Goal: Task Accomplishment & Management: Manage account settings

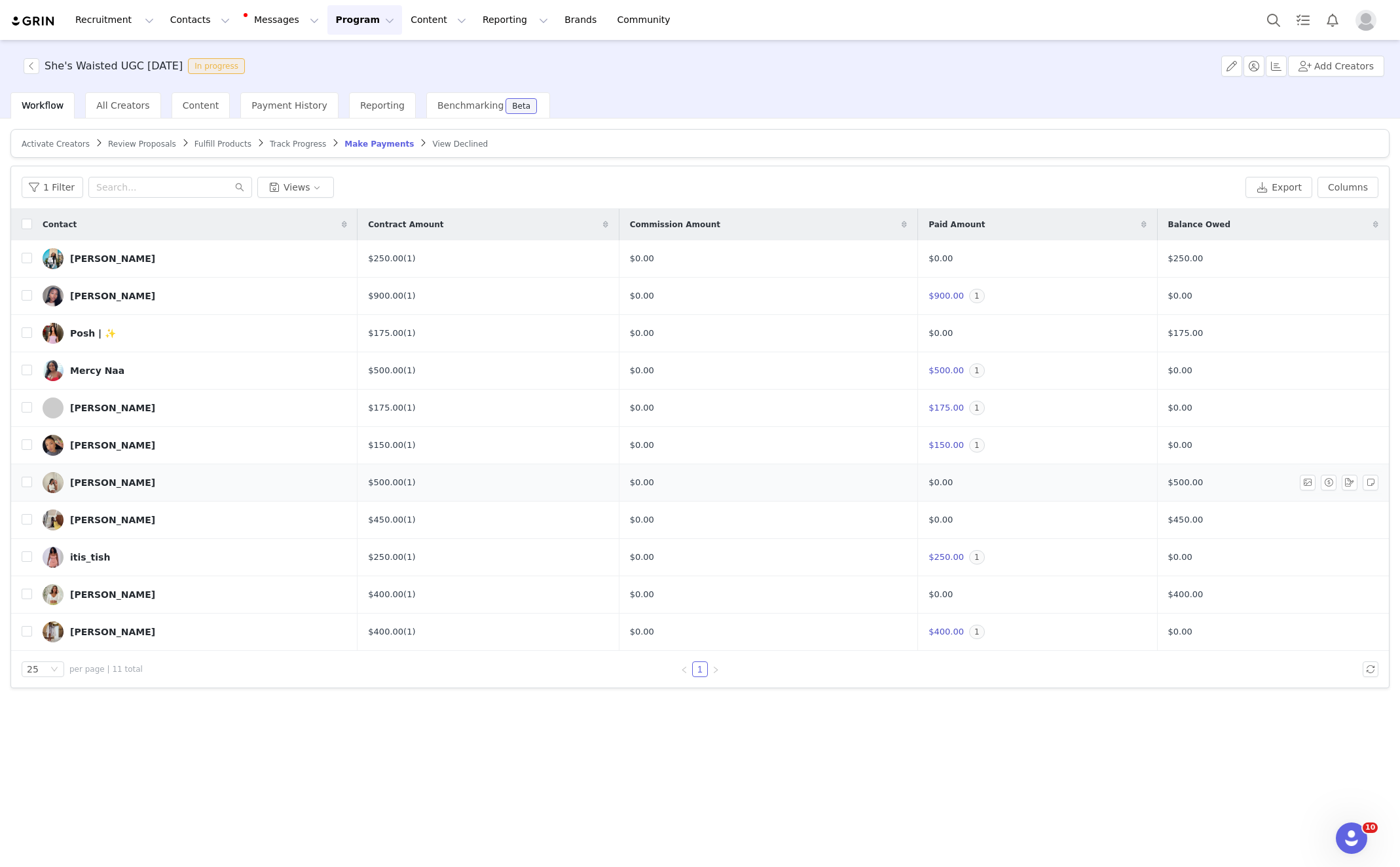
click at [91, 481] on div "[PERSON_NAME]" at bounding box center [112, 482] width 85 height 10
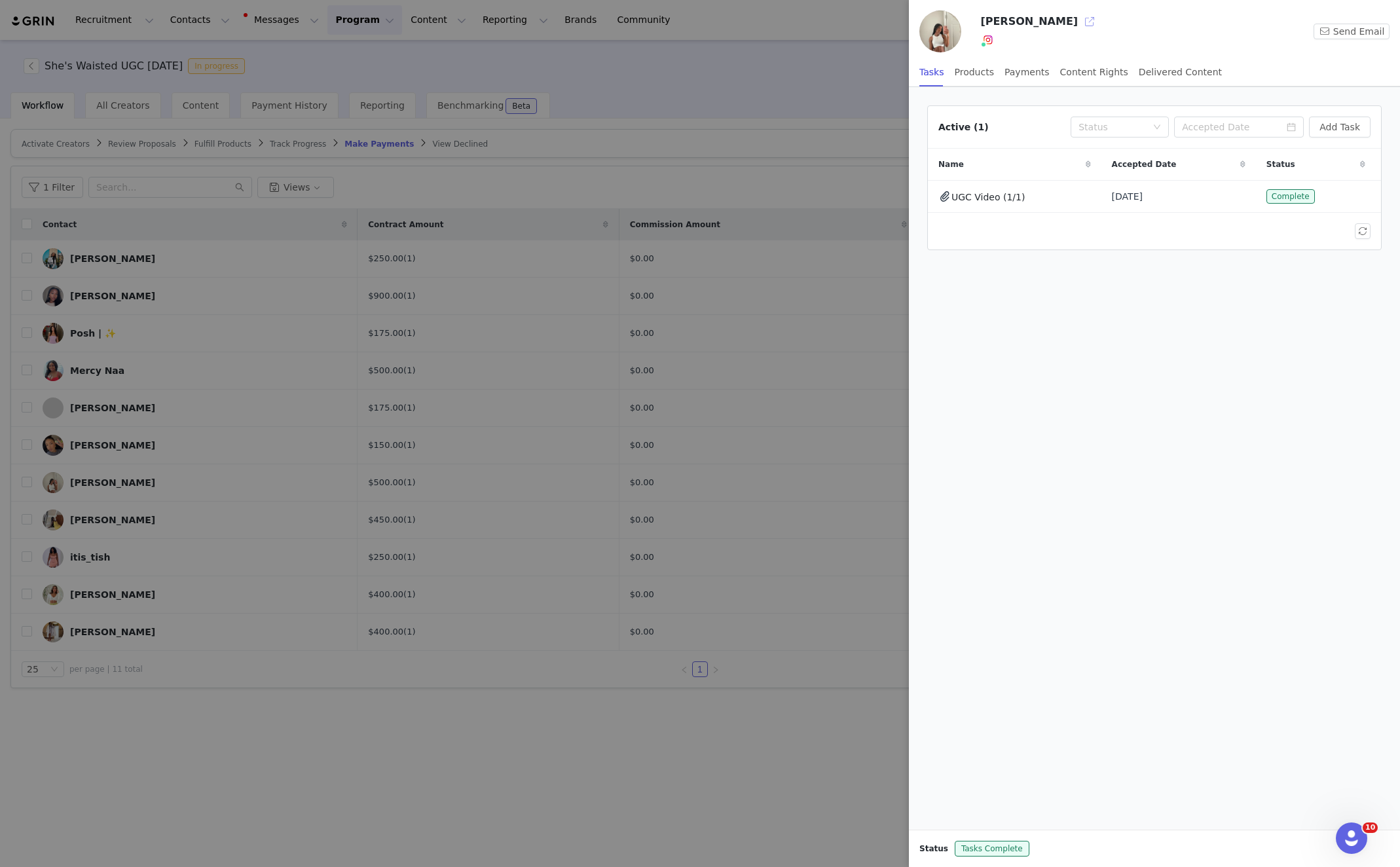
click at [1079, 24] on button "button" at bounding box center [1089, 21] width 21 height 21
click at [706, 79] on div at bounding box center [700, 434] width 1400 height 867
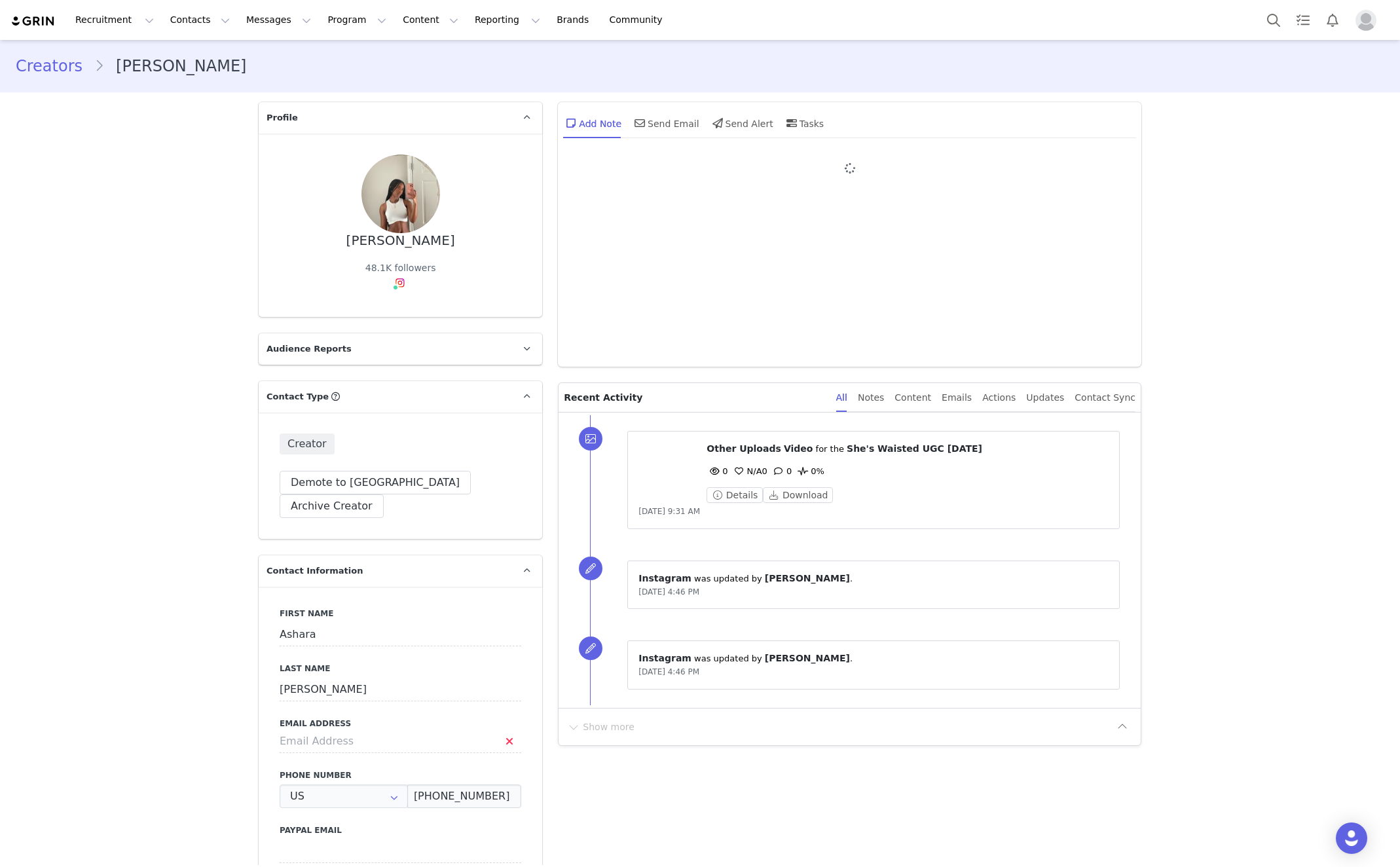
type input "+1 ([GEOGRAPHIC_DATA])"
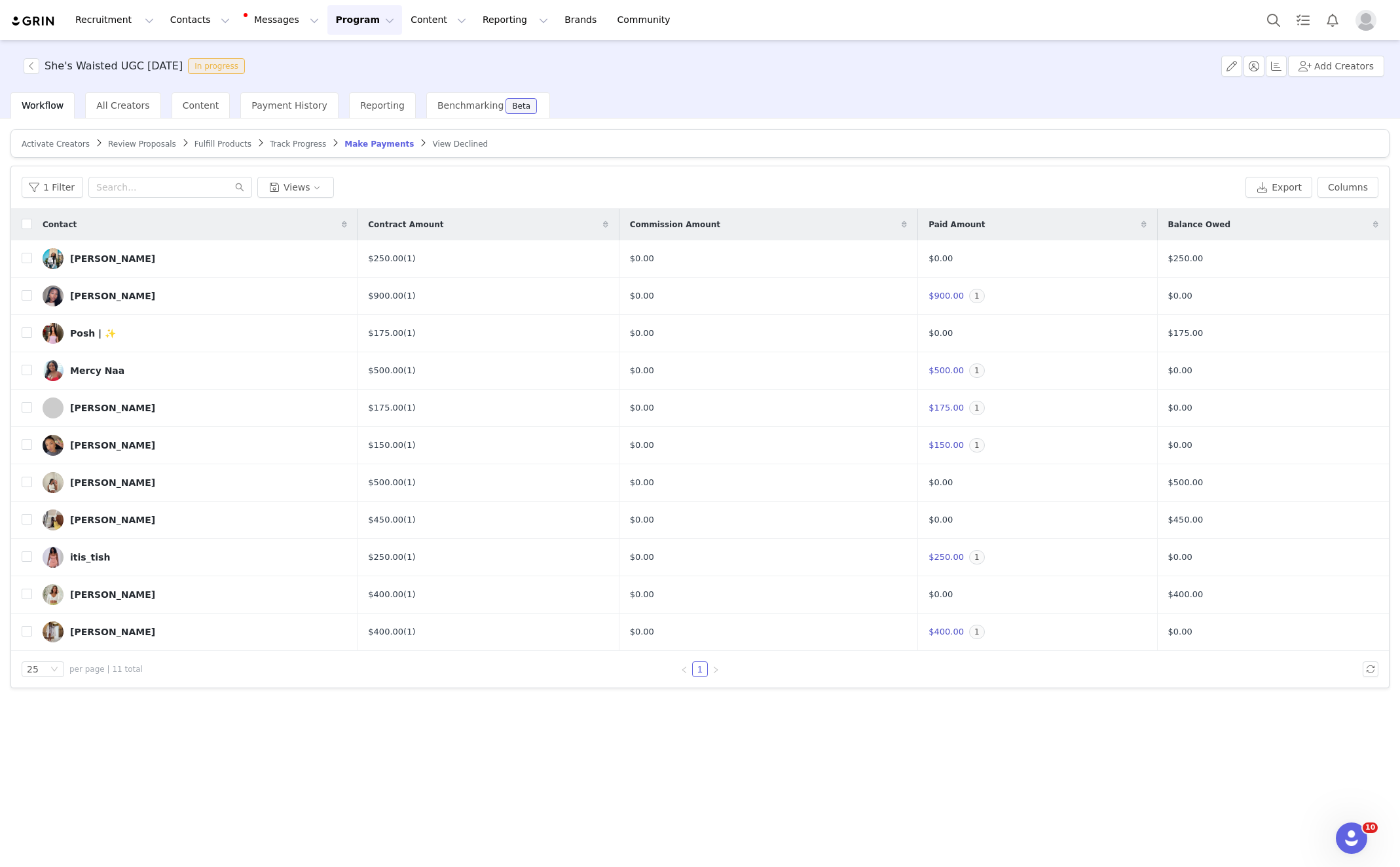
click at [383, 144] on span "Make Payments" at bounding box center [380, 144] width 70 height 9
click at [1326, 256] on button "button" at bounding box center [1329, 258] width 16 height 16
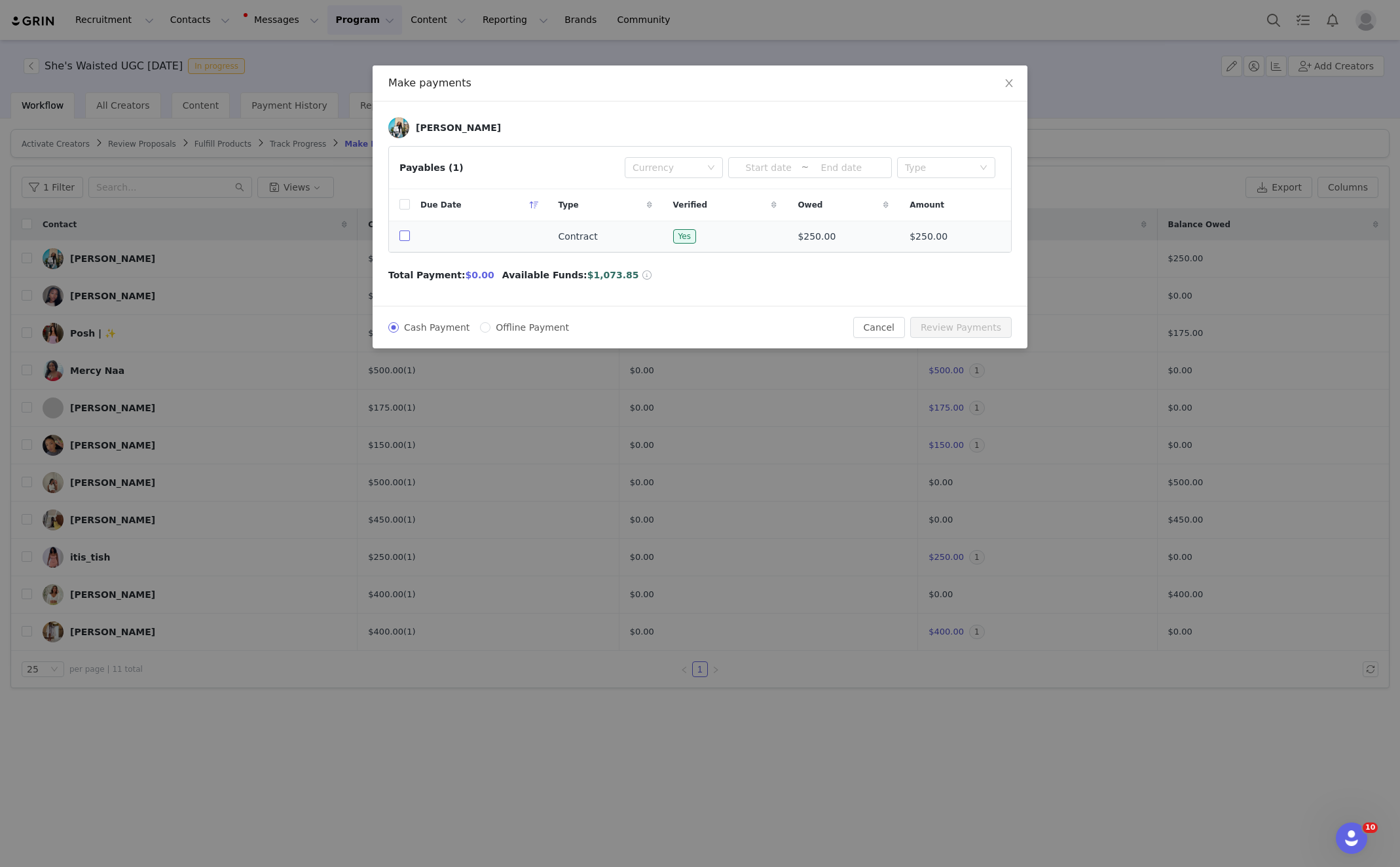
click at [399, 242] on label at bounding box center [404, 237] width 10 height 14
click at [399, 241] on input "checkbox" at bounding box center [404, 235] width 10 height 10
checkbox input "true"
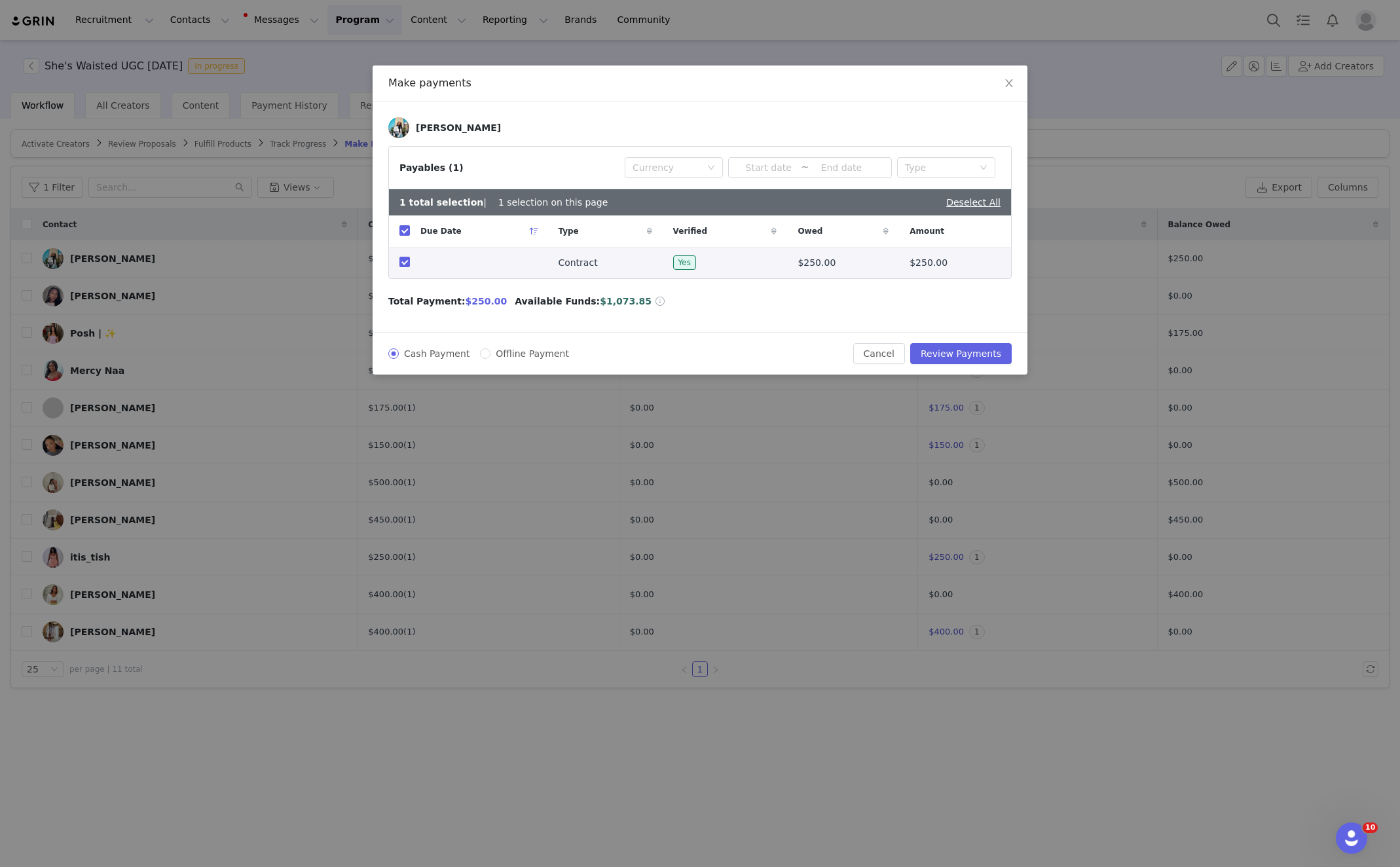
click at [981, 341] on div "Cash Payment Offline Payment Cancel Review Payments" at bounding box center [700, 354] width 655 height 42
click at [982, 360] on button "Review Payments" at bounding box center [961, 354] width 101 height 21
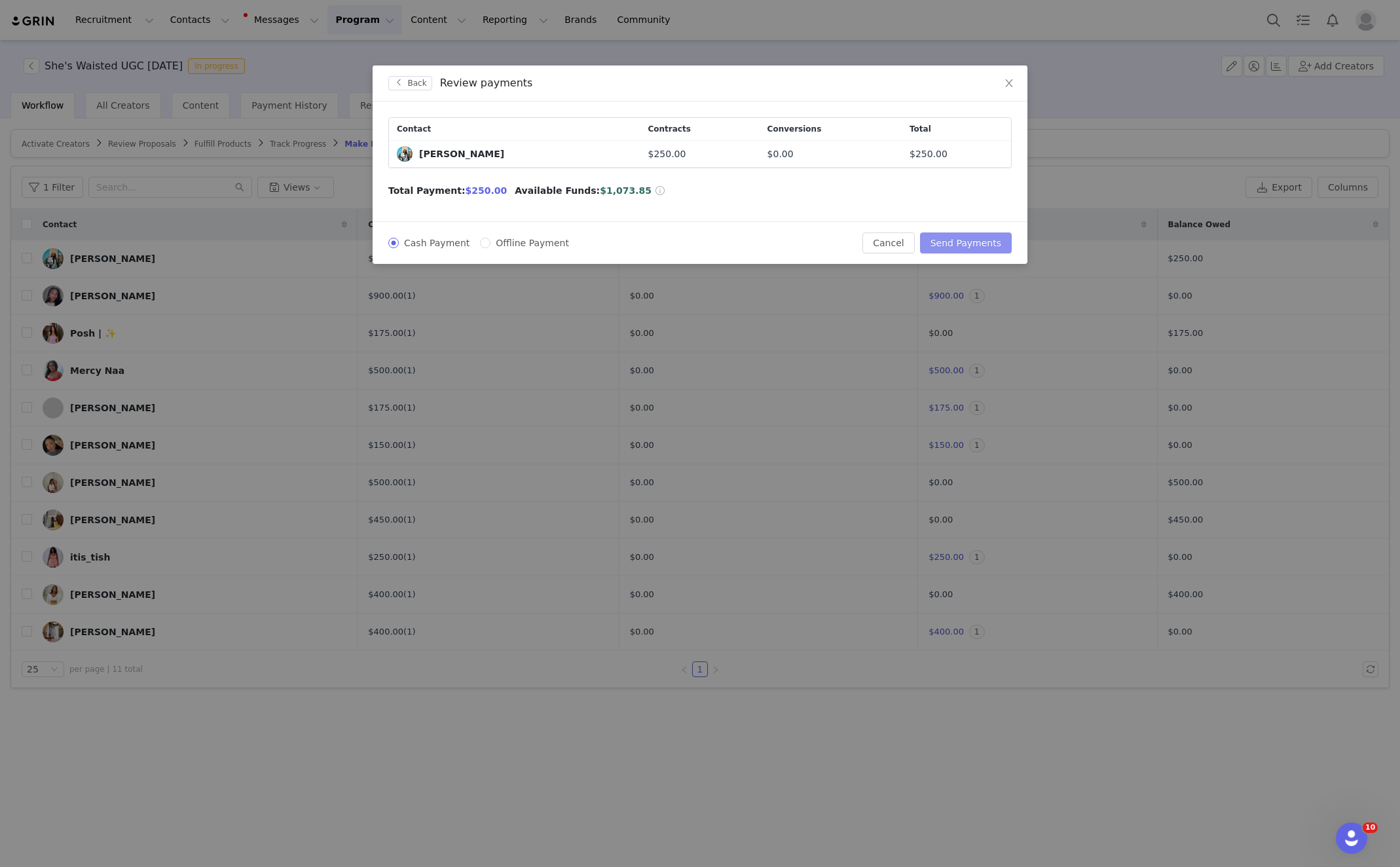
click at [968, 236] on button "Send Payments" at bounding box center [966, 243] width 92 height 21
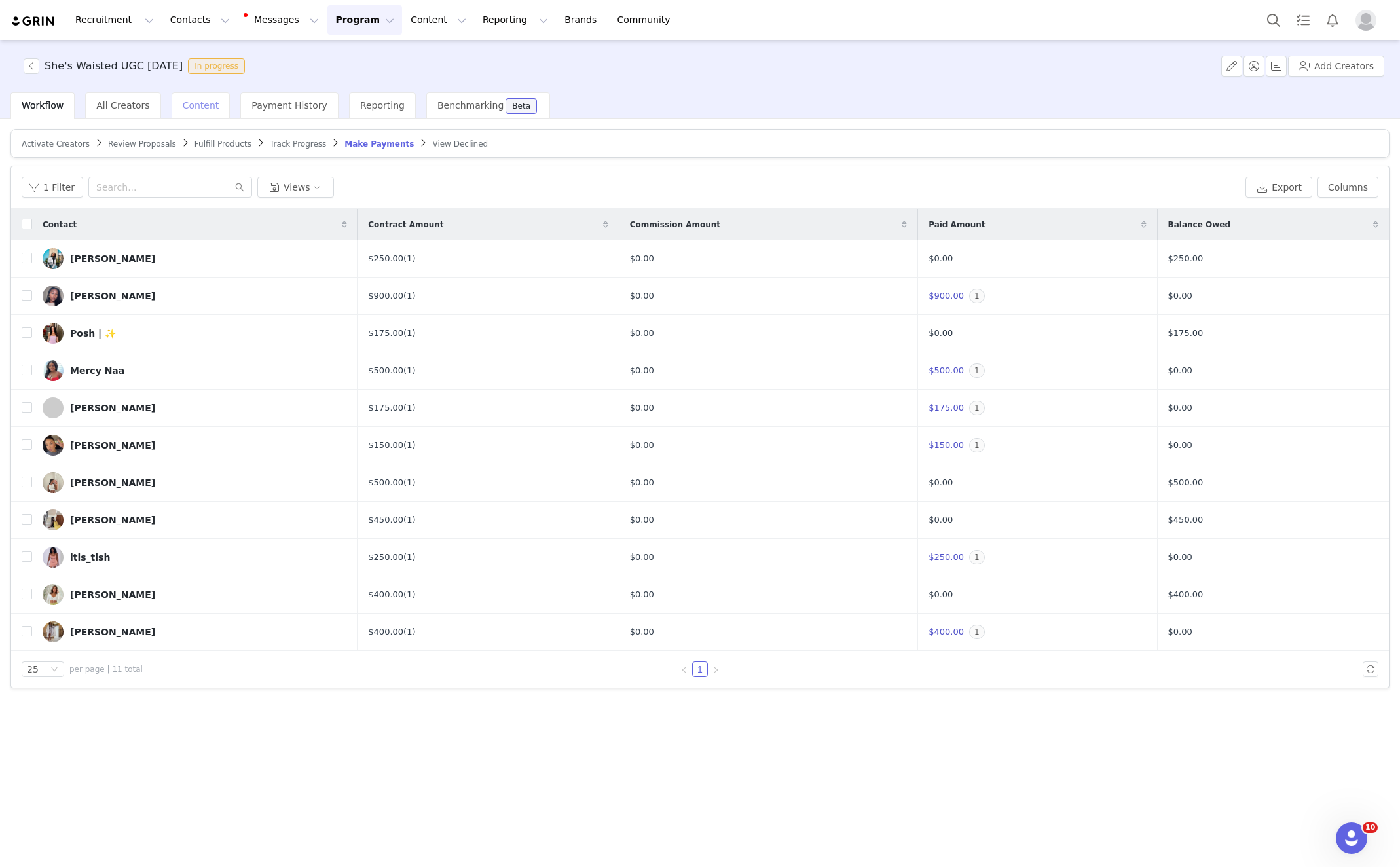
click at [196, 106] on span "Content" at bounding box center [201, 105] width 37 height 10
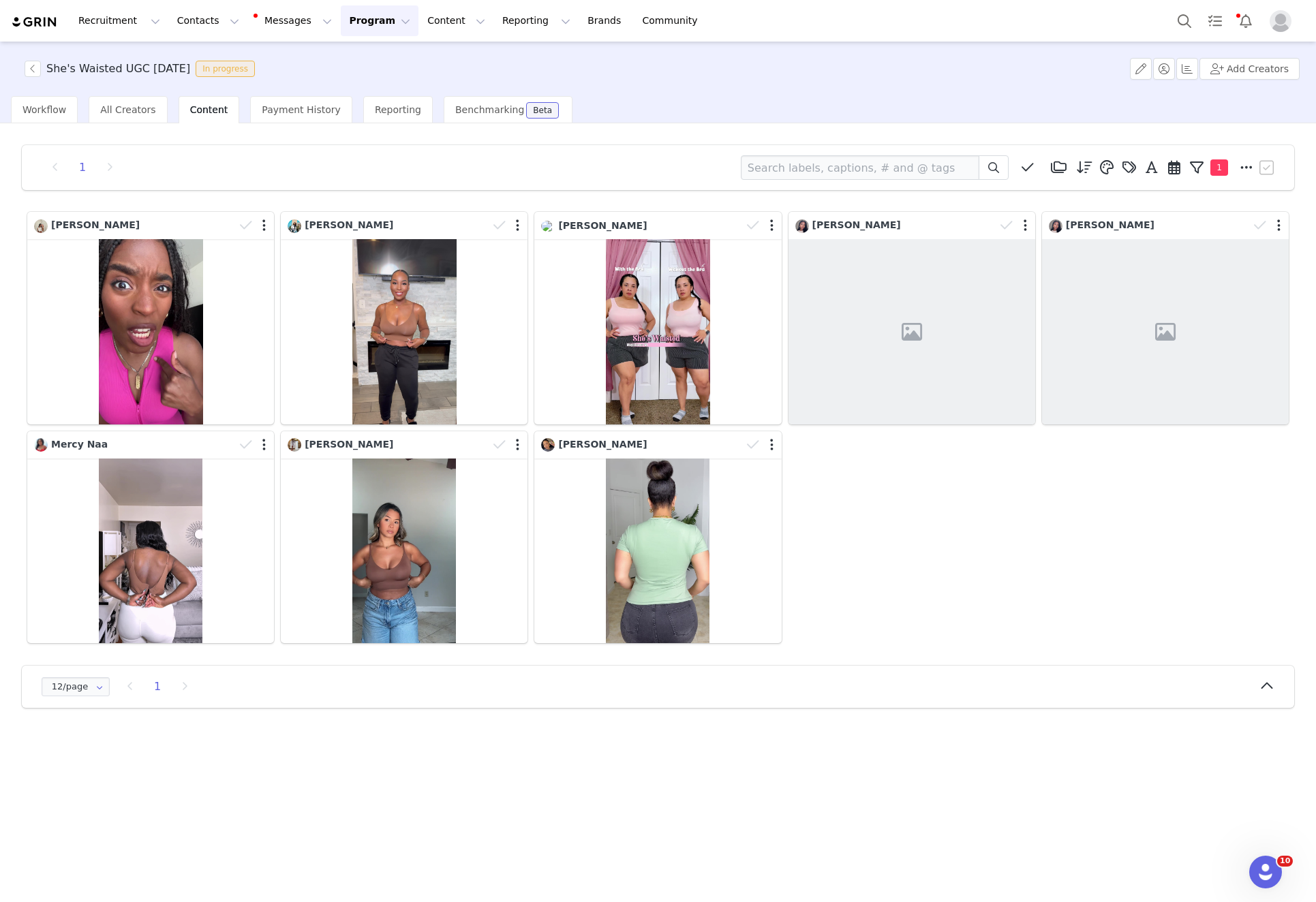
click at [190, 112] on span "Content" at bounding box center [209, 110] width 38 height 11
click at [23, 68] on div "She's Waisted UGC August 2025 In progress" at bounding box center [138, 68] width 244 height 16
